Goal: Information Seeking & Learning: Learn about a topic

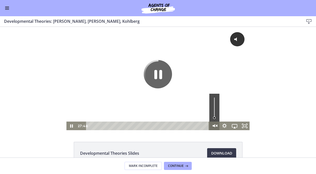
click at [213, 123] on icon "Unmute" at bounding box center [214, 126] width 12 height 10
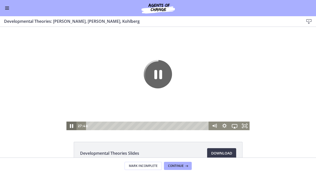
click at [72, 125] on icon "Pause" at bounding box center [71, 126] width 3 height 4
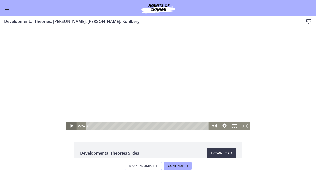
click at [72, 125] on icon "Play Video" at bounding box center [71, 126] width 3 height 4
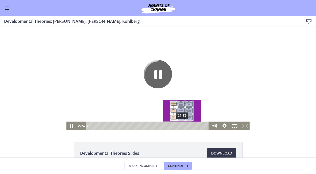
click at [183, 127] on div "Playbar" at bounding box center [182, 125] width 3 height 3
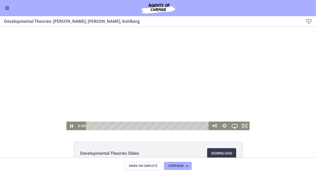
drag, startPoint x: 183, startPoint y: 126, endPoint x: 85, endPoint y: 127, distance: 98.3
click at [85, 128] on div "0:00 0:00" at bounding box center [143, 125] width 133 height 9
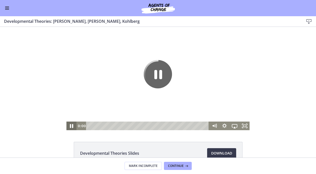
click at [70, 126] on icon "Pause" at bounding box center [71, 126] width 12 height 10
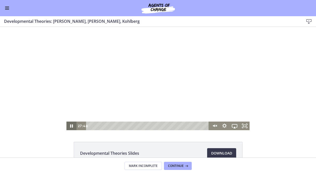
click at [70, 126] on icon "Pause" at bounding box center [71, 125] width 10 height 9
click at [70, 126] on icon "Play Video" at bounding box center [72, 126] width 12 height 10
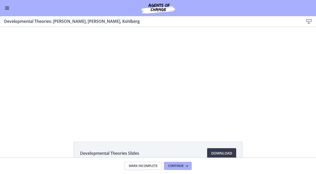
click at [9, 10] on button "Enable menu" at bounding box center [7, 8] width 6 height 6
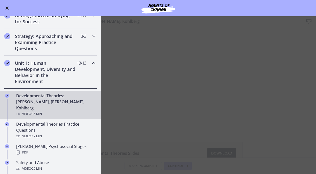
scroll to position [70, 0]
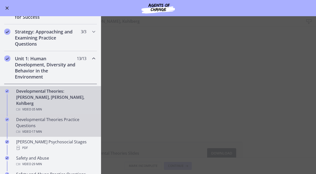
click at [50, 119] on div "Developmental Theories Practice Questions Video · 17 min" at bounding box center [55, 125] width 79 height 18
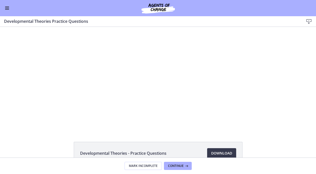
click at [7, 7] on span "Enable menu" at bounding box center [7, 7] width 4 height 1
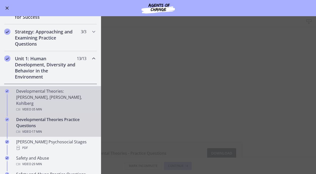
click at [33, 98] on div "Developmental Theories: [PERSON_NAME], [PERSON_NAME], Kohlberg Video · 35 min" at bounding box center [55, 100] width 79 height 24
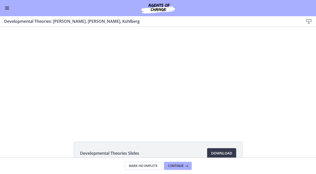
click at [7, 5] on button "Enable menu" at bounding box center [7, 8] width 6 height 6
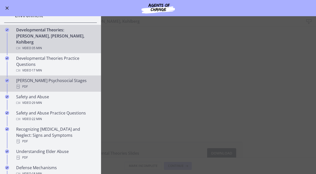
scroll to position [132, 0]
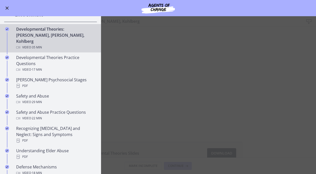
click at [128, 131] on main "Developmental Theories: [PERSON_NAME], [PERSON_NAME], Kohlberg Download Enable …" at bounding box center [158, 94] width 316 height 157
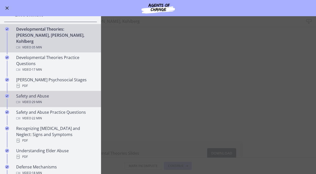
scroll to position [136, 0]
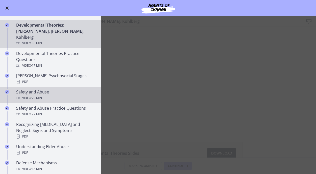
click at [32, 89] on div "Safety and Abuse Video · 29 min" at bounding box center [55, 95] width 79 height 12
